Goal: Obtain resource: Obtain resource

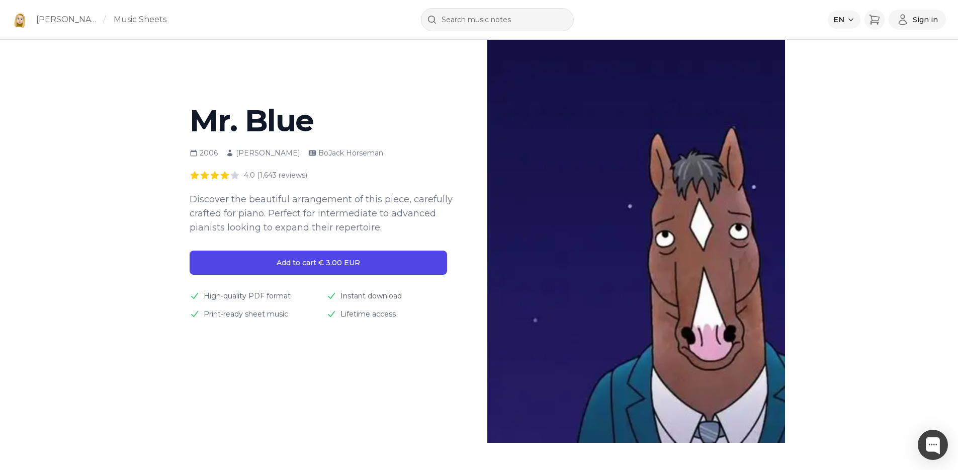
scroll to position [60, 0]
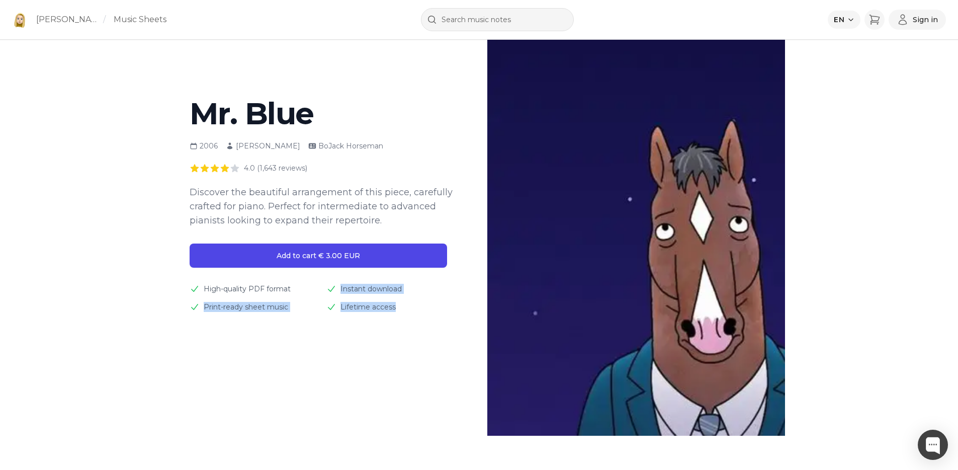
drag, startPoint x: 372, startPoint y: 294, endPoint x: 405, endPoint y: 323, distance: 43.8
click at [405, 323] on div "Home Mr. Blue 2006 [PERSON_NAME] [PERSON_NAME] 4.0 (1,643 reviews) Discover the…" at bounding box center [322, 219] width 298 height 431
click at [405, 322] on div "Home Mr. Blue 2006 [PERSON_NAME] [PERSON_NAME] 4.0 (1,643 reviews) Discover the…" at bounding box center [322, 219] width 298 height 431
drag, startPoint x: 397, startPoint y: 315, endPoint x: 316, endPoint y: 282, distance: 87.9
click at [316, 282] on div "Home Mr. Blue 2006 [PERSON_NAME] [PERSON_NAME] 4.0 (1,643 reviews) Discover the…" at bounding box center [322, 219] width 298 height 431
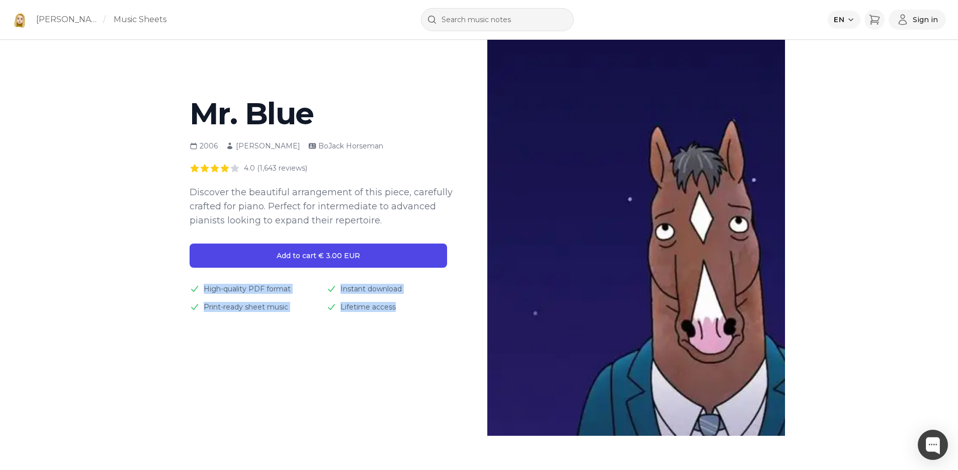
click at [314, 281] on div "Mr. Blue 2006 [PERSON_NAME] [PERSON_NAME] 4.0 (1,643 reviews) Discover the beau…" at bounding box center [322, 205] width 265 height 213
drag, startPoint x: 338, startPoint y: 298, endPoint x: 396, endPoint y: 310, distance: 59.2
click at [396, 310] on div "Mr. Blue 2006 [PERSON_NAME] [PERSON_NAME] 4.0 (1,643 reviews) Discover the beau…" at bounding box center [322, 205] width 265 height 213
click at [396, 310] on div "Lifetime access" at bounding box center [390, 307] width 129 height 10
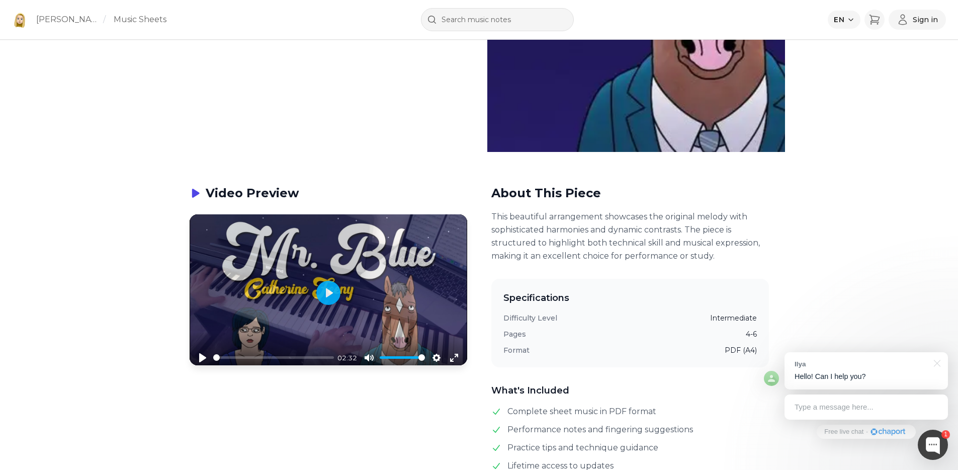
scroll to position [475, 0]
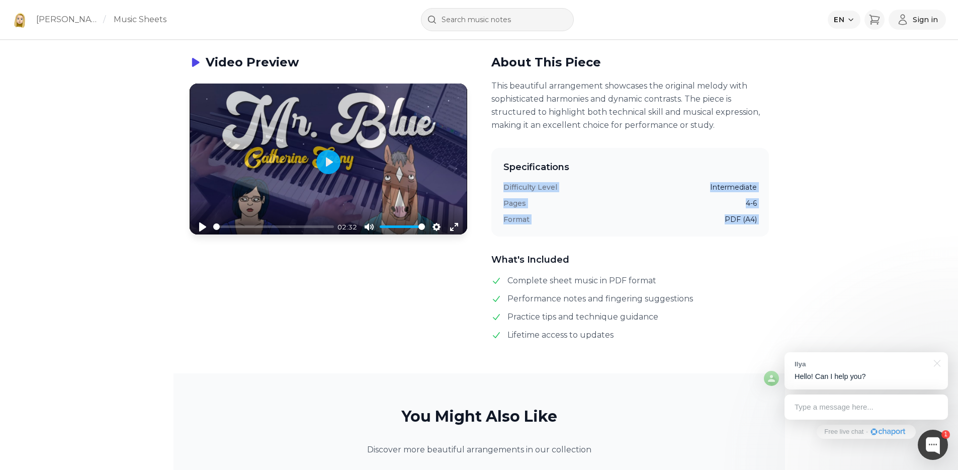
drag, startPoint x: 742, startPoint y: 169, endPoint x: 784, endPoint y: 251, distance: 92.4
click at [784, 251] on div "Video Preview Pause Play % buffered 00:00 02:32 Unmute Mute Disable captions En…" at bounding box center [478, 197] width 611 height 352
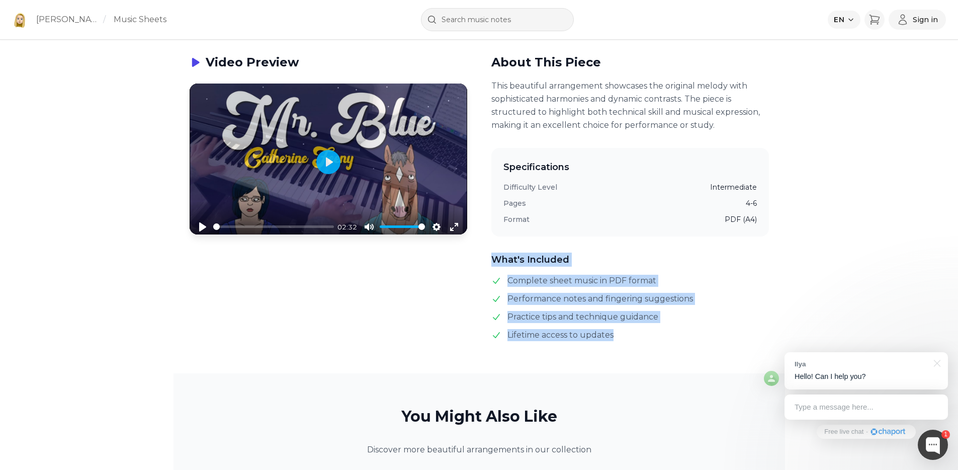
click at [676, 349] on div "Video Preview Pause Play % buffered 00:00 02:32 Unmute Mute Disable captions En…" at bounding box center [478, 197] width 611 height 352
click at [675, 346] on div "Video Preview Pause Play % buffered 00:00 02:32 Unmute Mute Disable captions En…" at bounding box center [478, 197] width 611 height 352
click at [612, 252] on div "Video Preview Pause Play % buffered 00:00 02:32 Unmute Mute Disable captions En…" at bounding box center [478, 197] width 611 height 352
click at [614, 255] on h3 "What's Included" at bounding box center [630, 259] width 278 height 14
drag, startPoint x: 604, startPoint y: 258, endPoint x: 654, endPoint y: 361, distance: 114.4
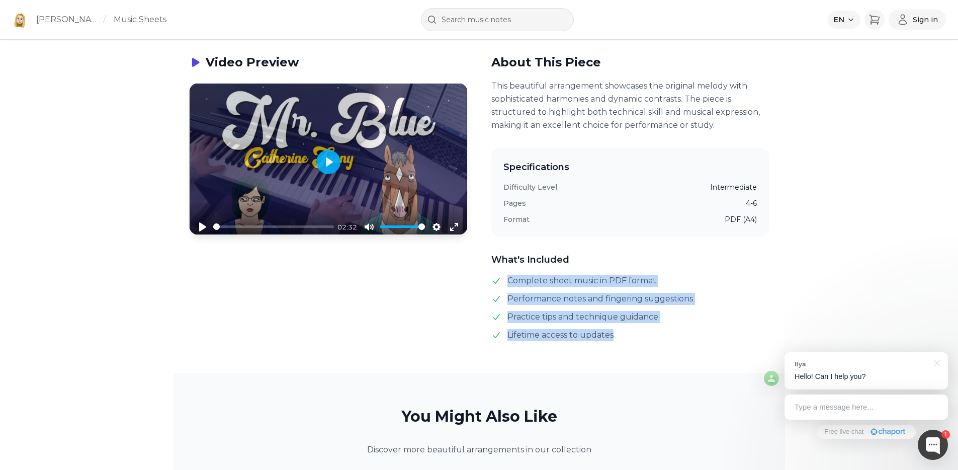
click at [654, 361] on div "Video Preview Pause Play % buffered 00:00 02:32 Unmute Mute Disable captions En…" at bounding box center [478, 197] width 611 height 352
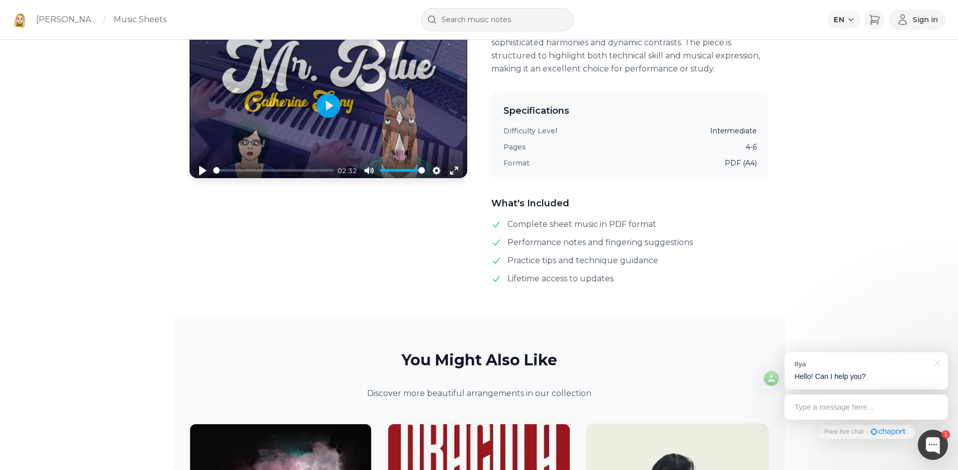
scroll to position [0, 0]
